Goal: Navigation & Orientation: Find specific page/section

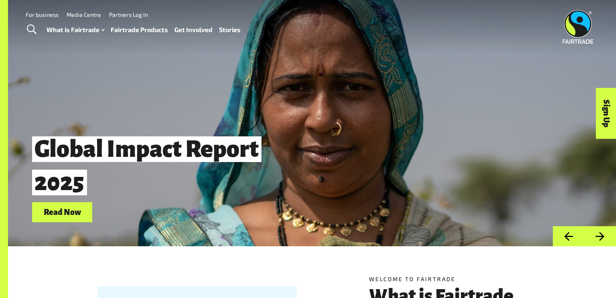
click at [125, 31] on link "Fairtrade Products" at bounding box center [139, 30] width 57 height 12
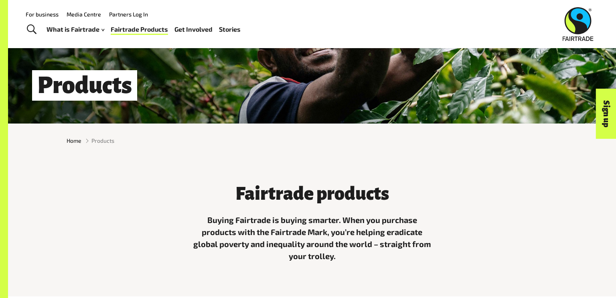
scroll to position [120, 0]
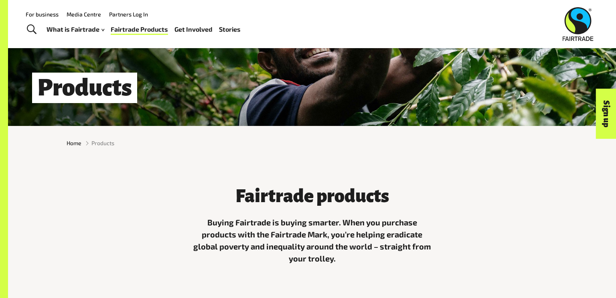
click at [236, 29] on link "Stories" at bounding box center [230, 30] width 22 height 12
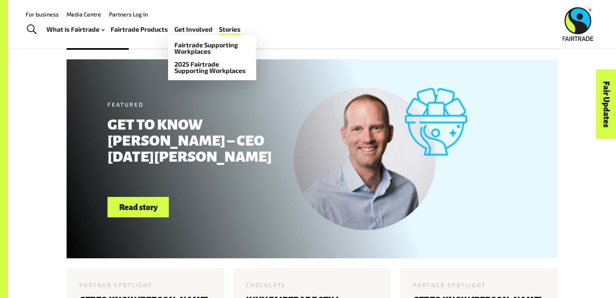
click at [203, 33] on link "Get Involved" at bounding box center [194, 30] width 38 height 12
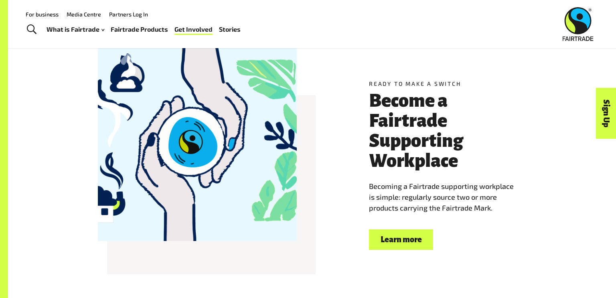
scroll to position [388, 0]
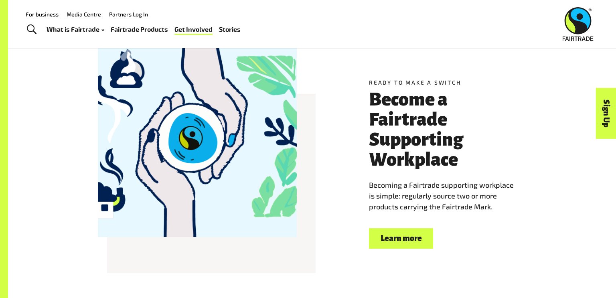
click at [141, 37] on header "Menu For business Media Centre Partners Log In What is Fairtrade How Fairtrade …" at bounding box center [308, 24] width 616 height 48
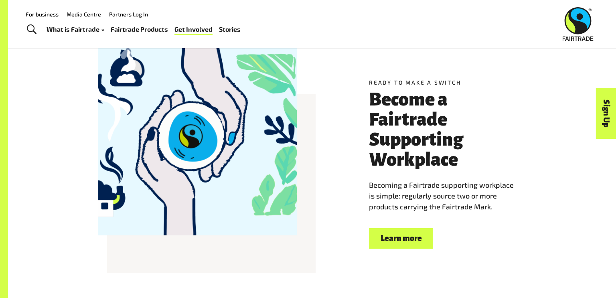
click at [135, 17] on link "Partners Log In" at bounding box center [128, 14] width 39 height 7
click at [138, 33] on link "Fairtrade Products" at bounding box center [139, 30] width 57 height 12
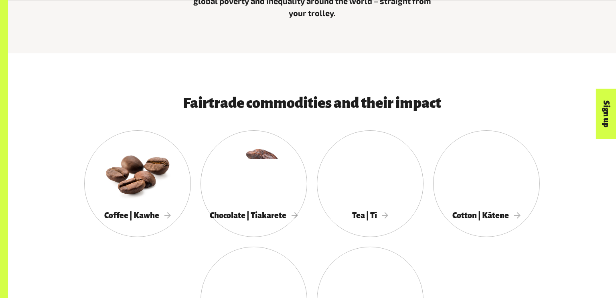
scroll to position [366, 0]
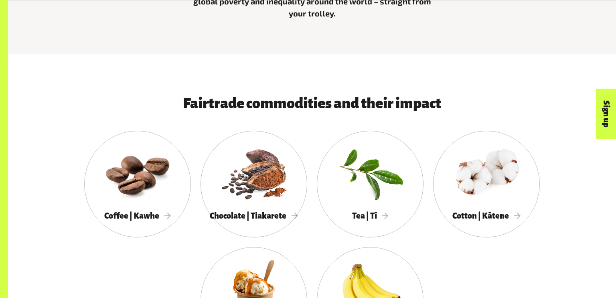
click at [85, 189] on div at bounding box center [137, 172] width 107 height 69
